Goal: Transaction & Acquisition: Download file/media

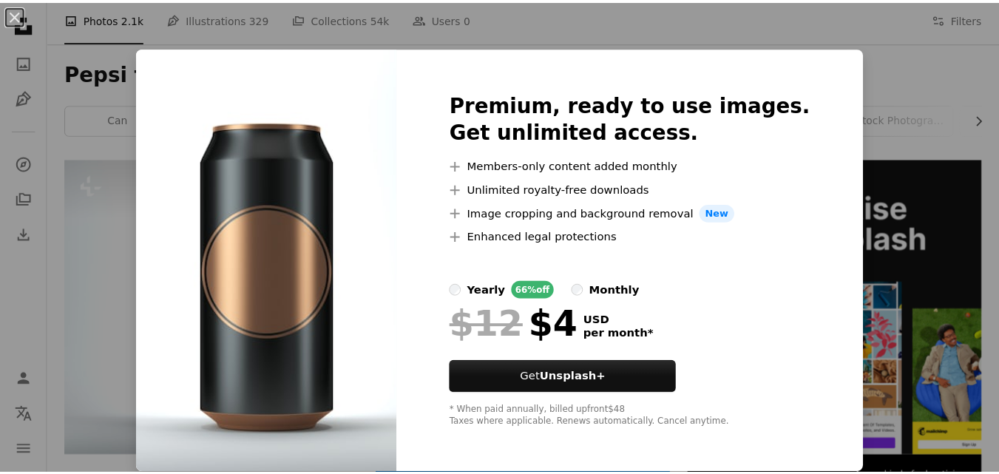
scroll to position [210, 0]
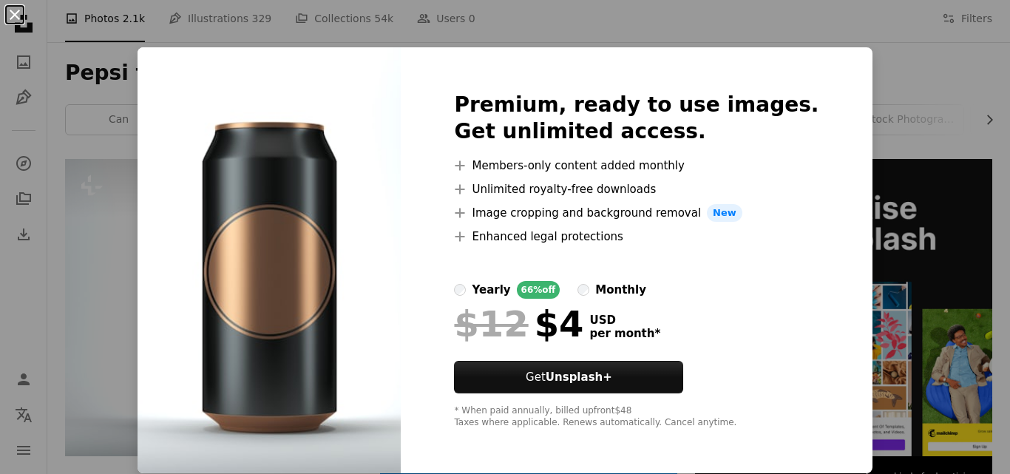
click at [13, 16] on button "An X shape" at bounding box center [15, 15] width 18 height 18
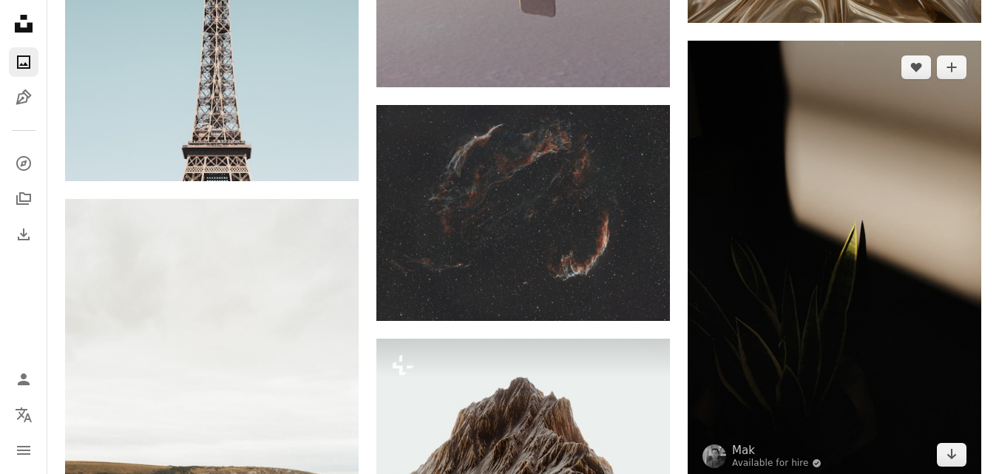
scroll to position [10279, 0]
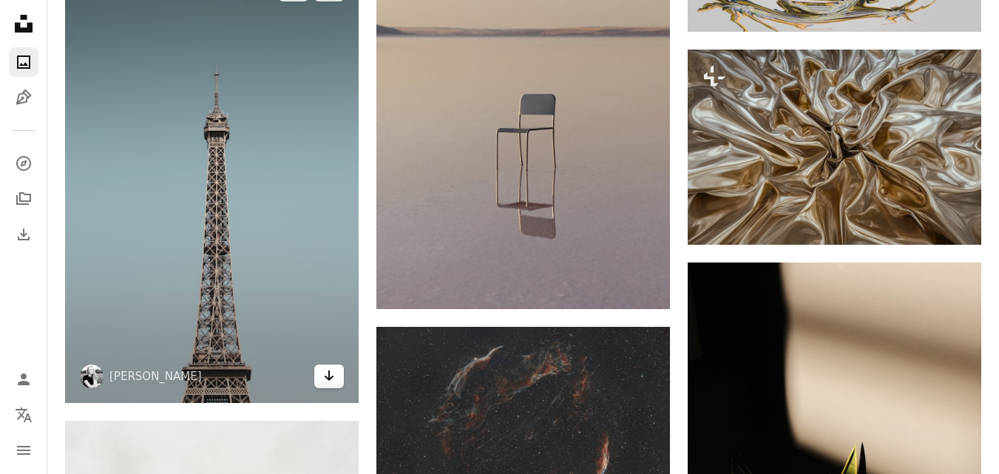
click at [328, 376] on icon "Download" at bounding box center [330, 375] width 10 height 10
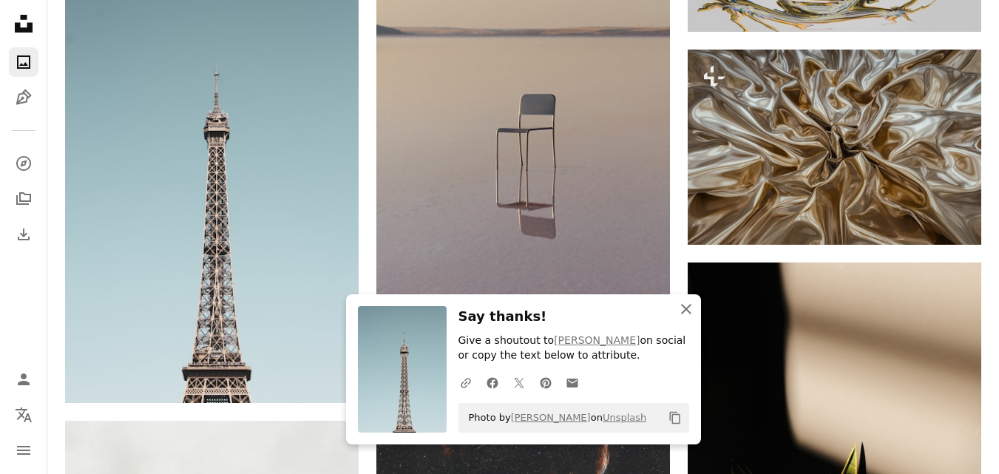
click at [683, 309] on icon "An X shape" at bounding box center [686, 309] width 18 height 18
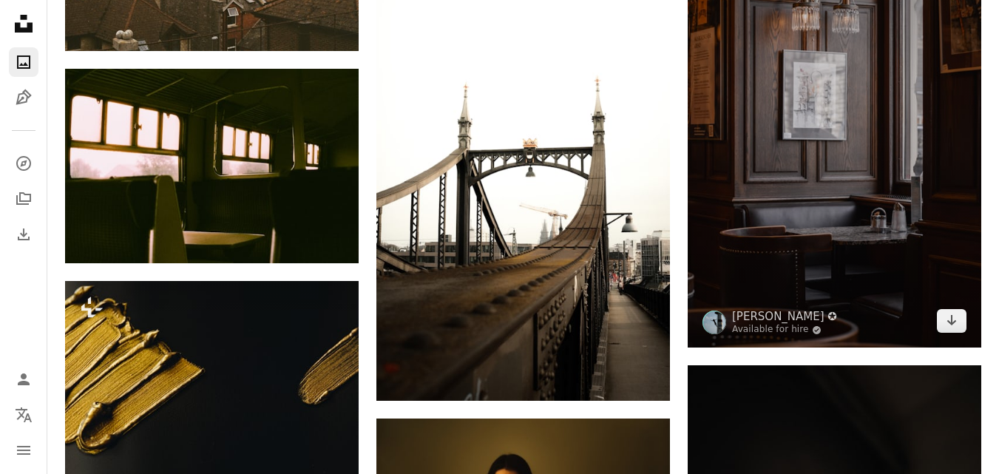
scroll to position [10944, 0]
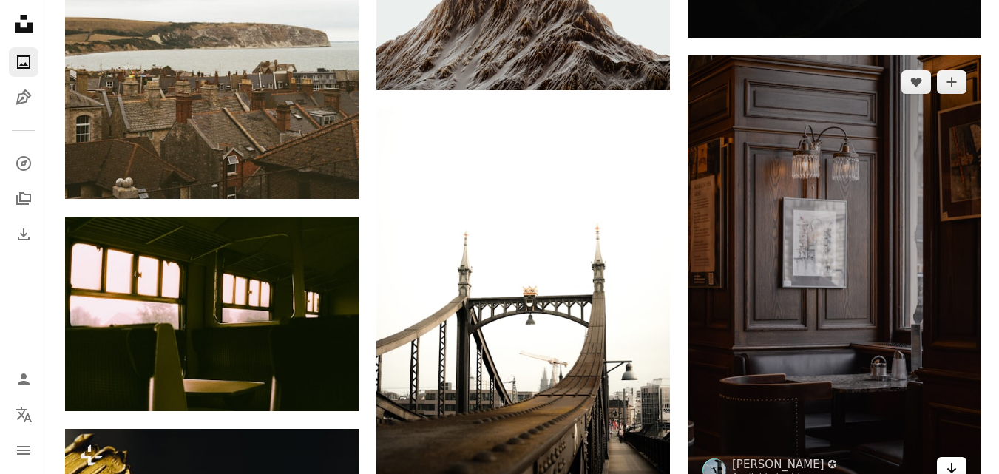
click at [947, 464] on icon "Arrow pointing down" at bounding box center [952, 468] width 12 height 18
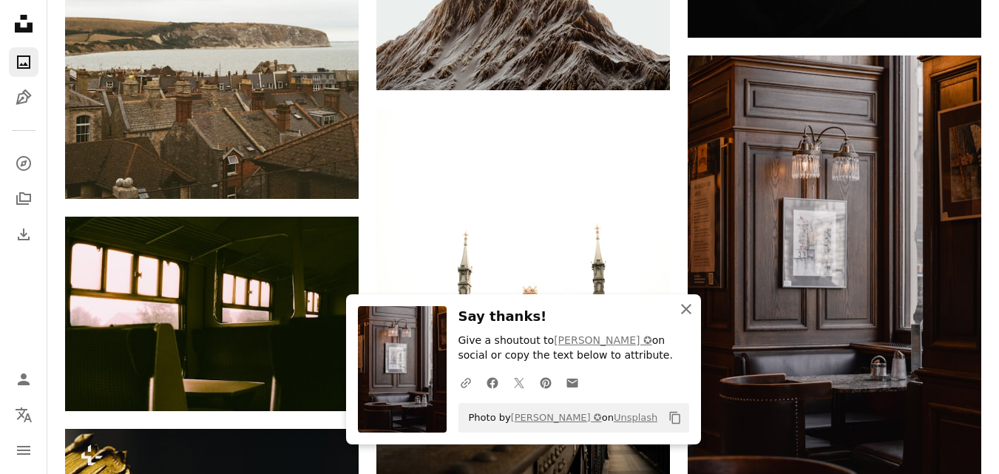
click at [684, 311] on icon "button" at bounding box center [686, 309] width 10 height 10
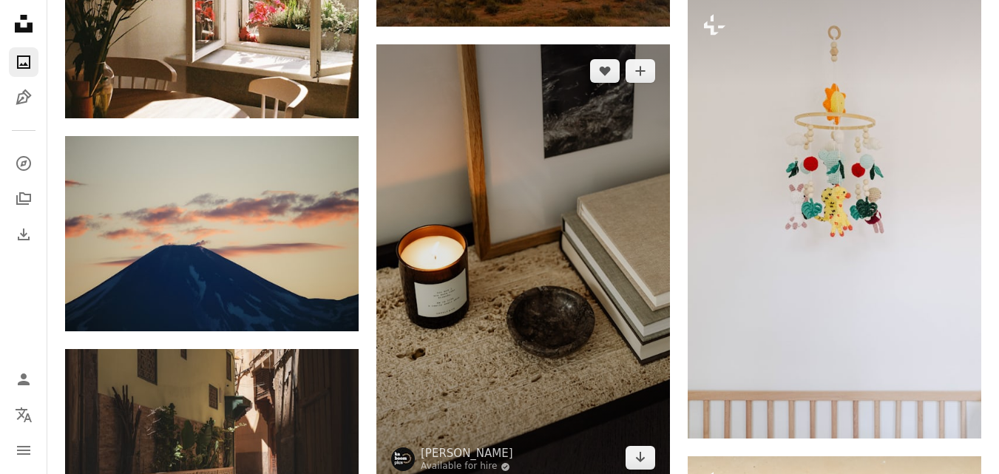
scroll to position [13385, 0]
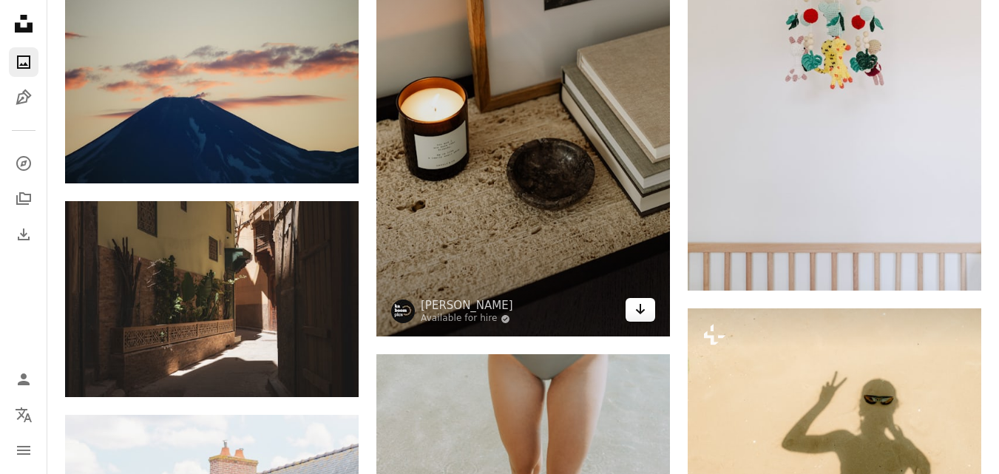
click at [640, 314] on icon "Arrow pointing down" at bounding box center [640, 309] width 12 height 18
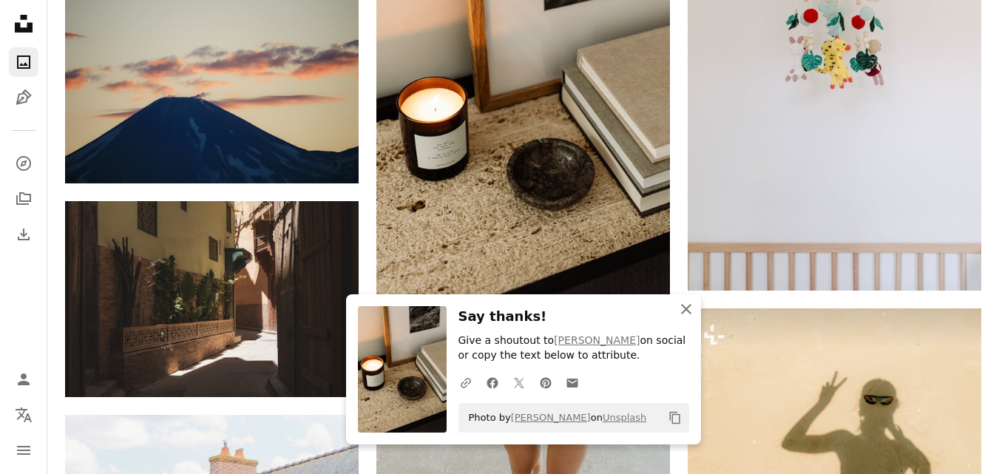
click at [683, 311] on icon "An X shape" at bounding box center [686, 309] width 18 height 18
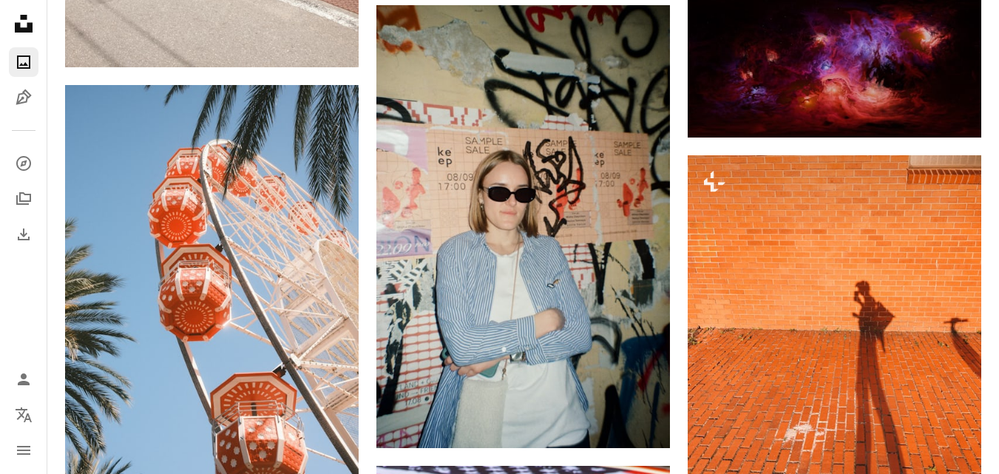
scroll to position [23664, 0]
